Goal: Transaction & Acquisition: Purchase product/service

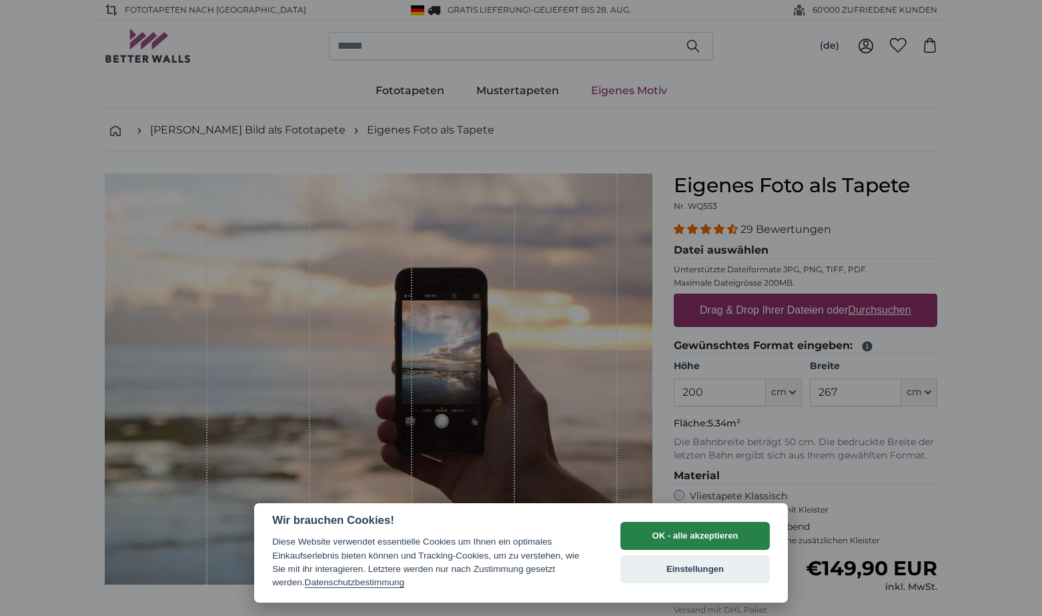
click at [684, 538] on button "OK - alle akzeptieren" at bounding box center [694, 536] width 149 height 28
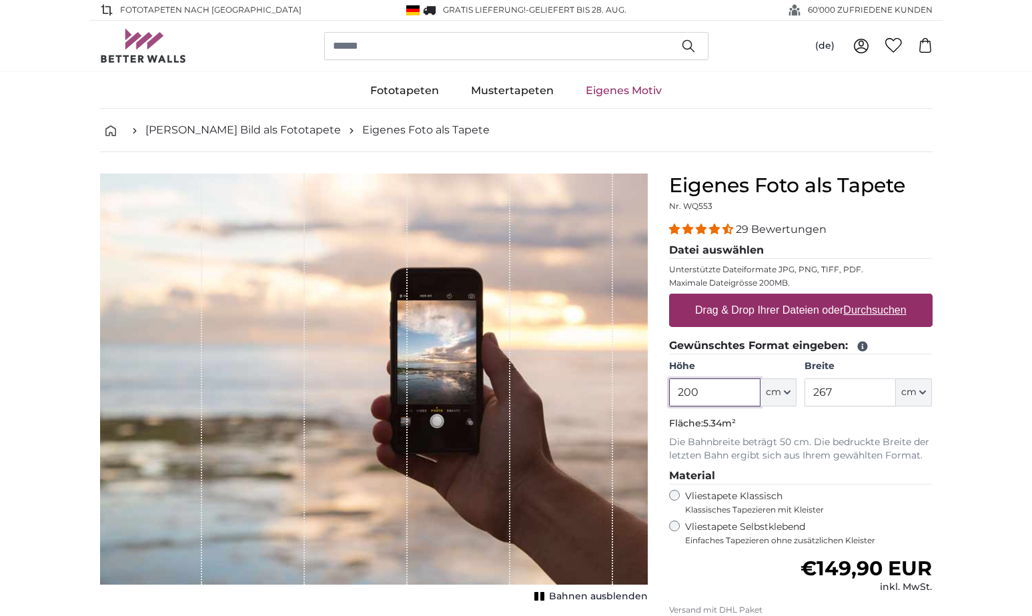
click at [731, 388] on input "200" at bounding box center [714, 392] width 91 height 28
click at [787, 392] on icon "button" at bounding box center [787, 392] width 5 height 3
click at [890, 419] on p "Fläche: 5.34m²" at bounding box center [801, 423] width 264 height 13
click at [789, 390] on icon "button" at bounding box center [787, 392] width 7 height 7
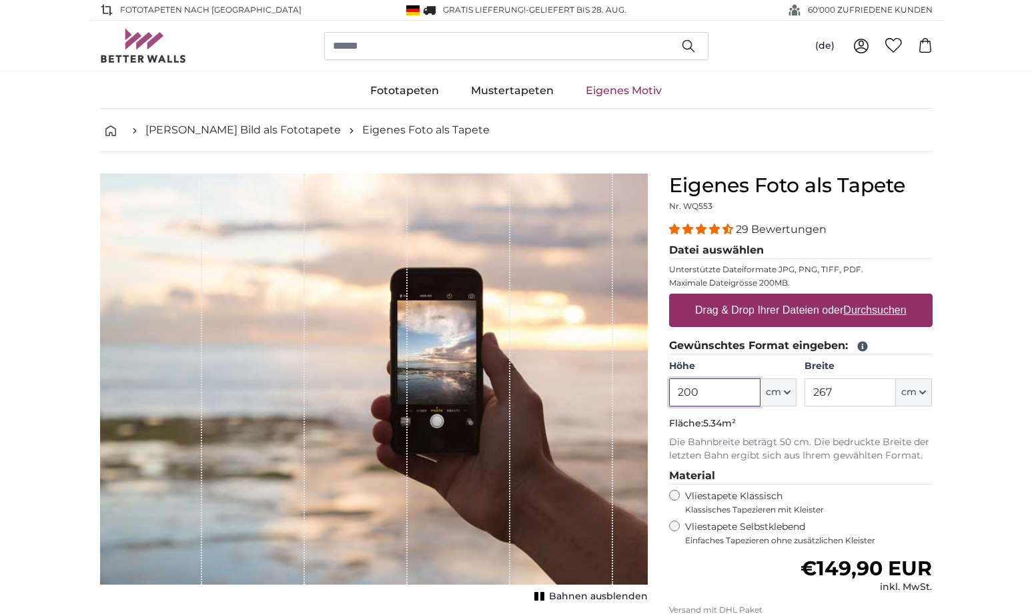
click at [728, 389] on input "200" at bounding box center [714, 392] width 91 height 28
drag, startPoint x: 728, startPoint y: 389, endPoint x: 576, endPoint y: 379, distance: 151.8
click at [576, 379] on product-detail "Abbrechen Bild zuschneiden Bahnen ausblenden Eigenes Foto als Tapete Nr. WQ553 …" at bounding box center [516, 463] width 854 height 622
type input "300"
click at [859, 394] on input "267" at bounding box center [850, 392] width 91 height 28
